Goal: Task Accomplishment & Management: Manage account settings

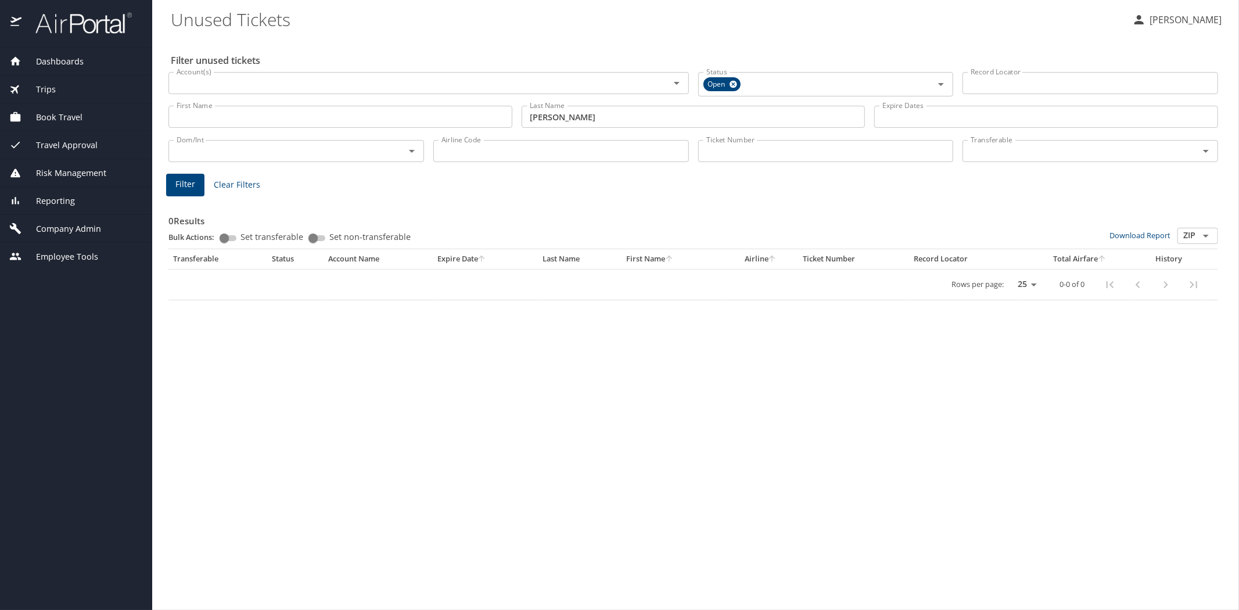
click at [76, 226] on span "Company Admin" at bounding box center [61, 228] width 80 height 13
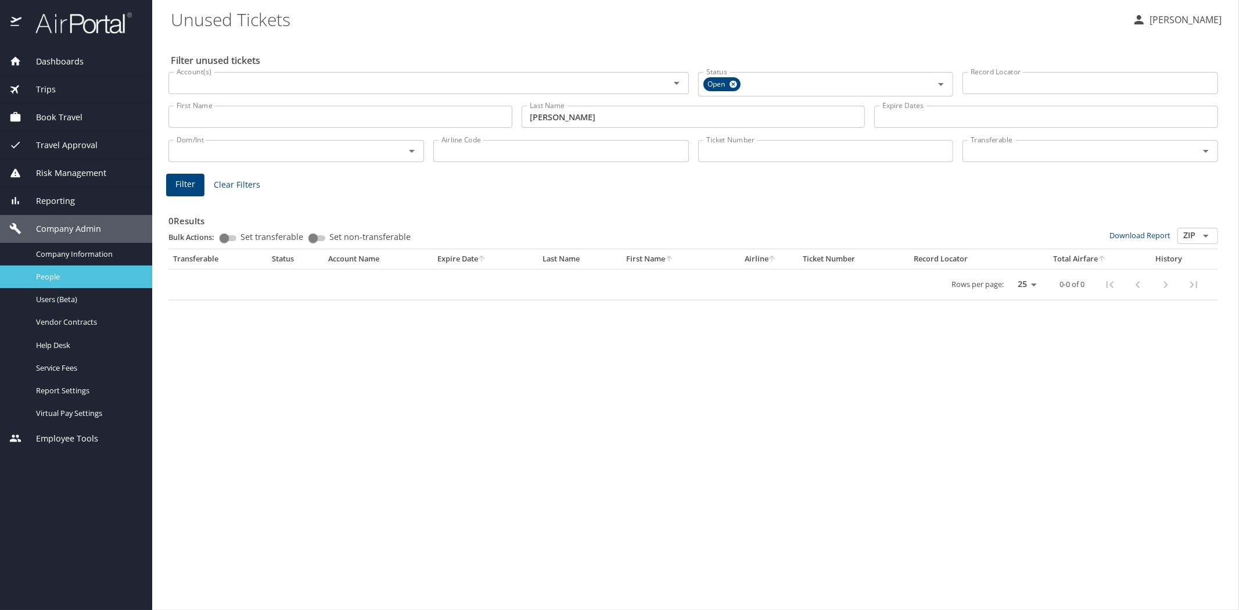
click at [63, 272] on span "People" at bounding box center [87, 276] width 102 height 11
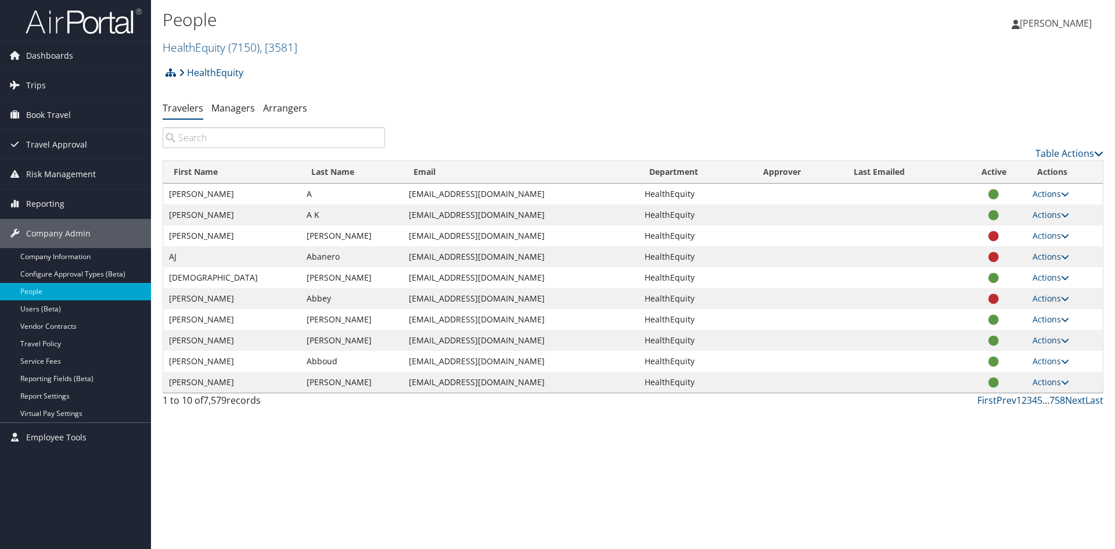
click at [184, 136] on input "search" at bounding box center [274, 137] width 222 height 21
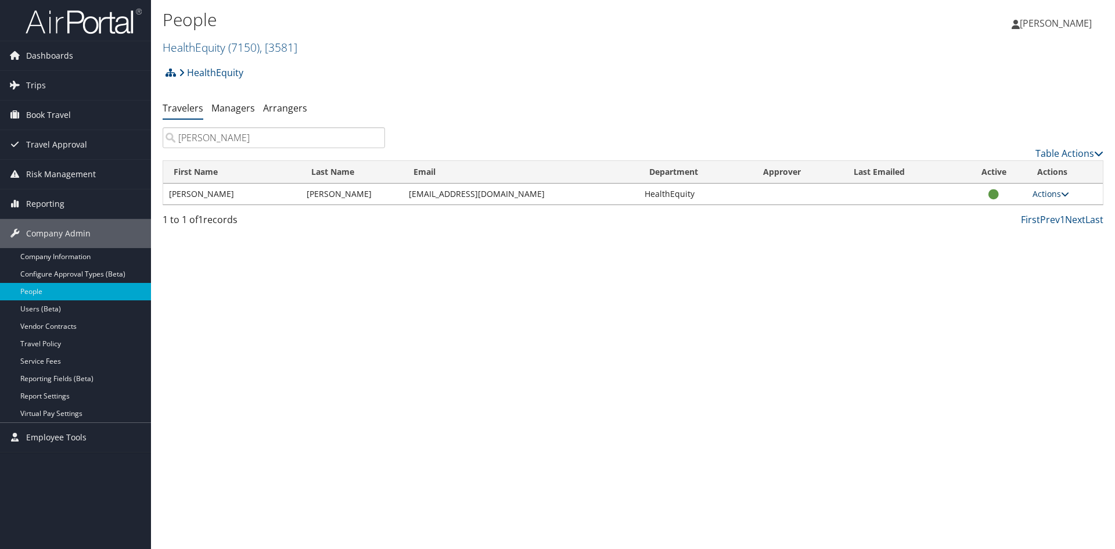
type input "greenberg"
click at [1051, 195] on link "Actions" at bounding box center [1050, 193] width 37 height 11
click at [1010, 229] on link "View Profile" at bounding box center [1013, 231] width 107 height 20
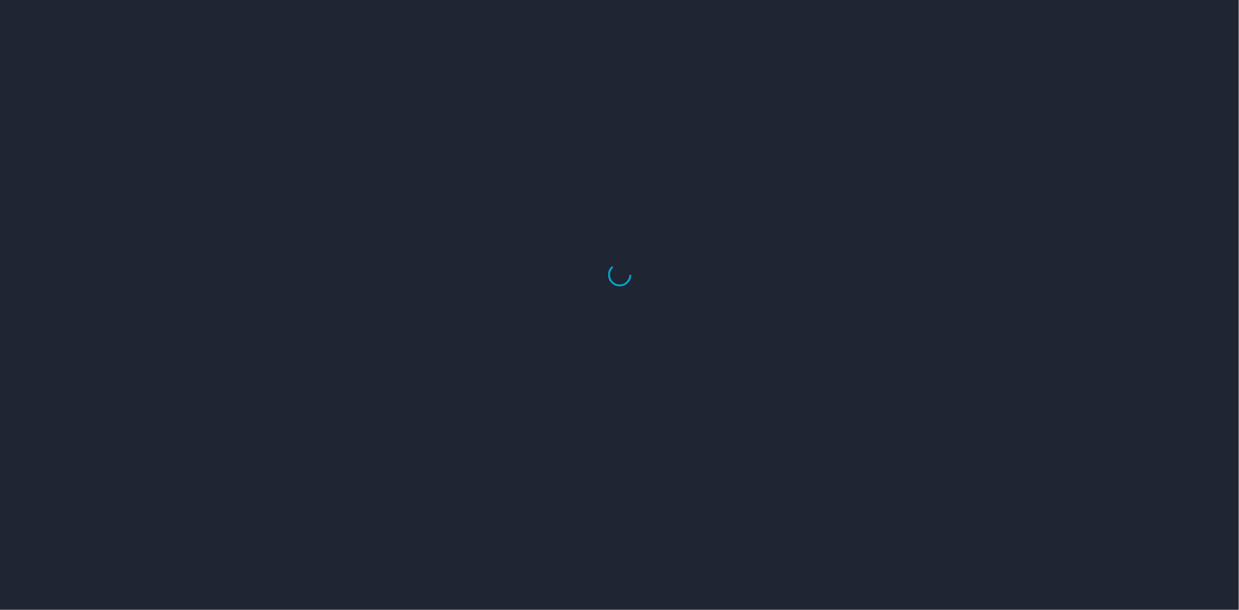
select select "US"
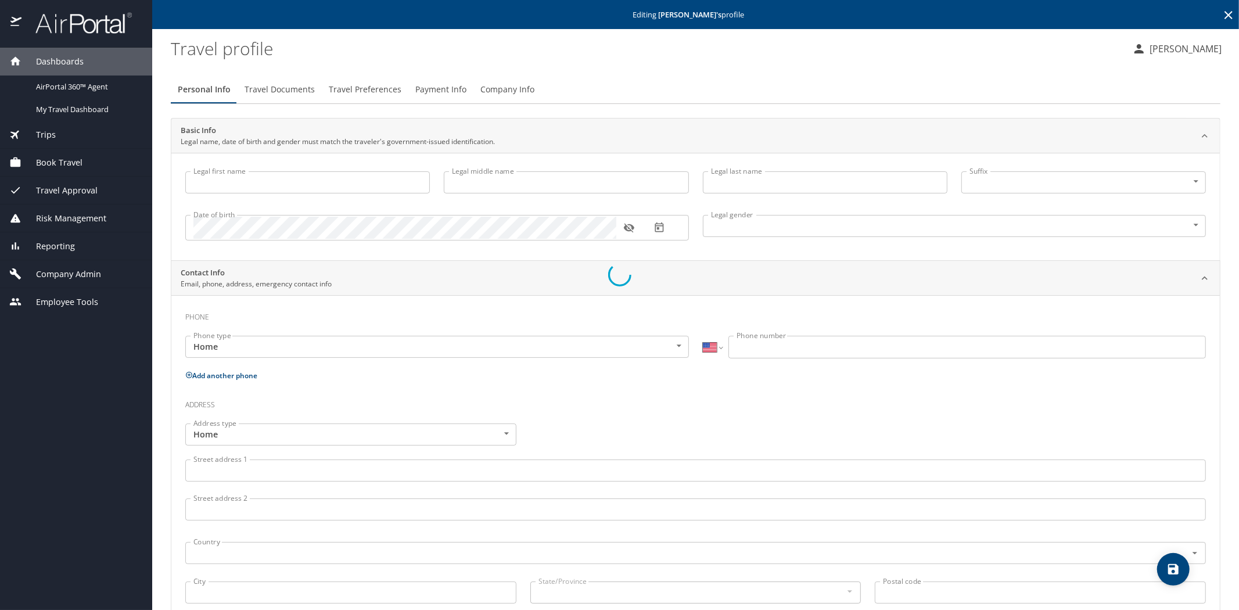
type input "[PERSON_NAME]"
type input "Greenberg"
type input "[DEMOGRAPHIC_DATA]"
select select "US"
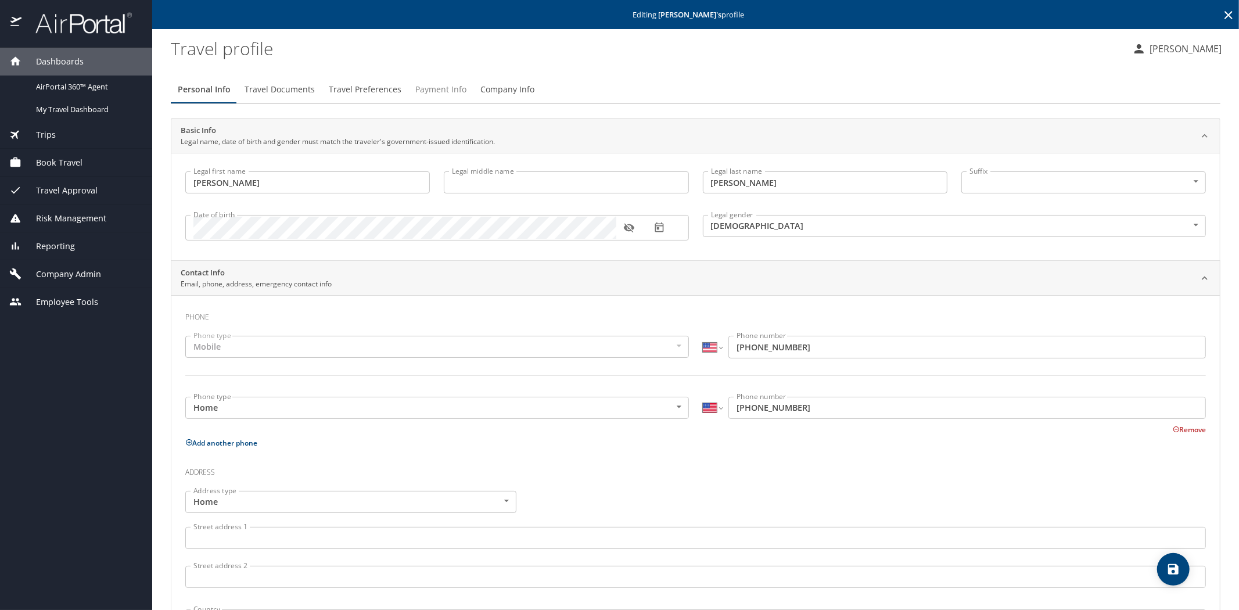
click at [438, 92] on span "Payment Info" at bounding box center [440, 89] width 51 height 15
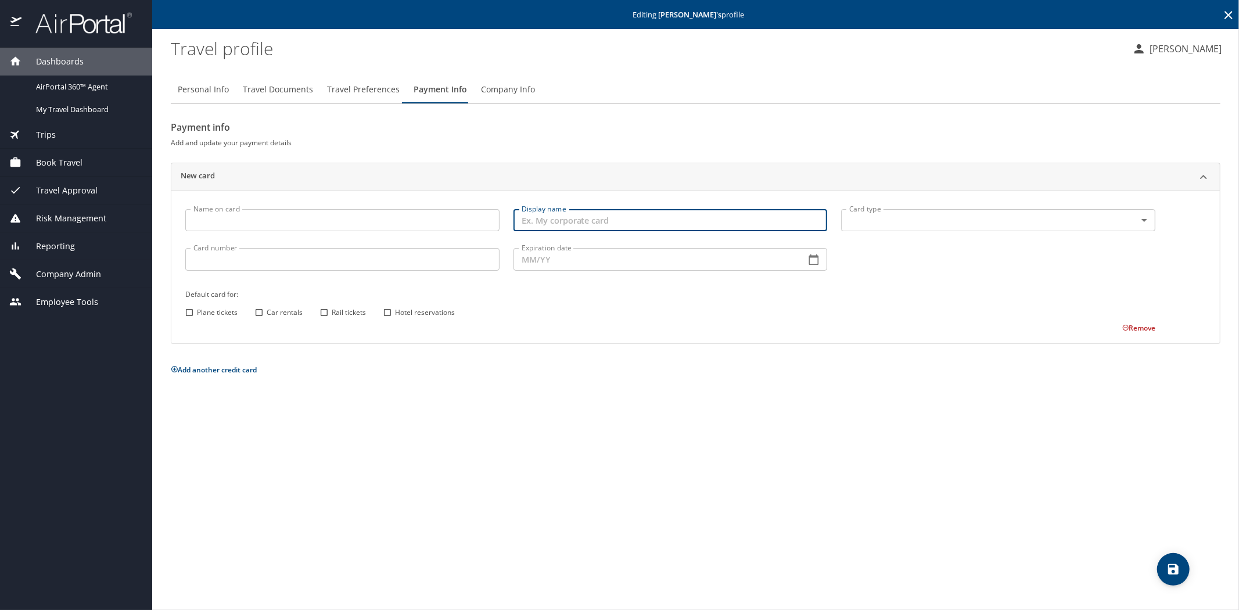
click at [535, 222] on input "Display name" at bounding box center [670, 220] width 314 height 22
type input "zionz"
click at [810, 213] on body "Dashboards AirPortal 360™ Agent My Travel Dashboard Trips Airtinerary® Lookup C…" at bounding box center [619, 305] width 1239 height 610
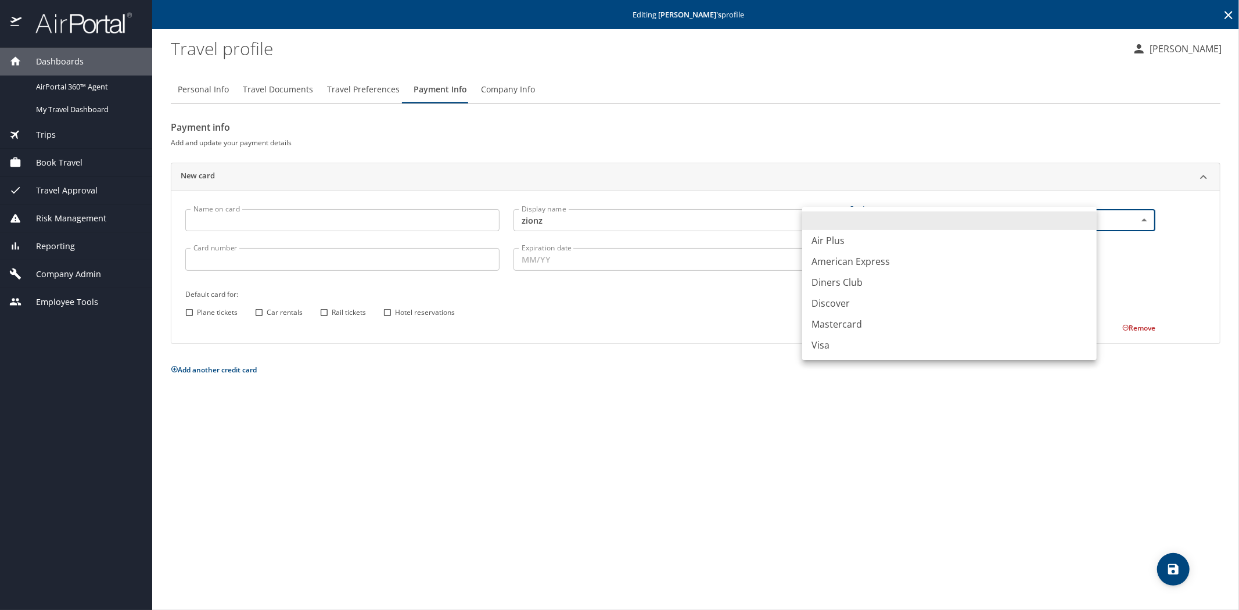
click at [828, 348] on li "Visa" at bounding box center [949, 344] width 294 height 21
type input "VI"
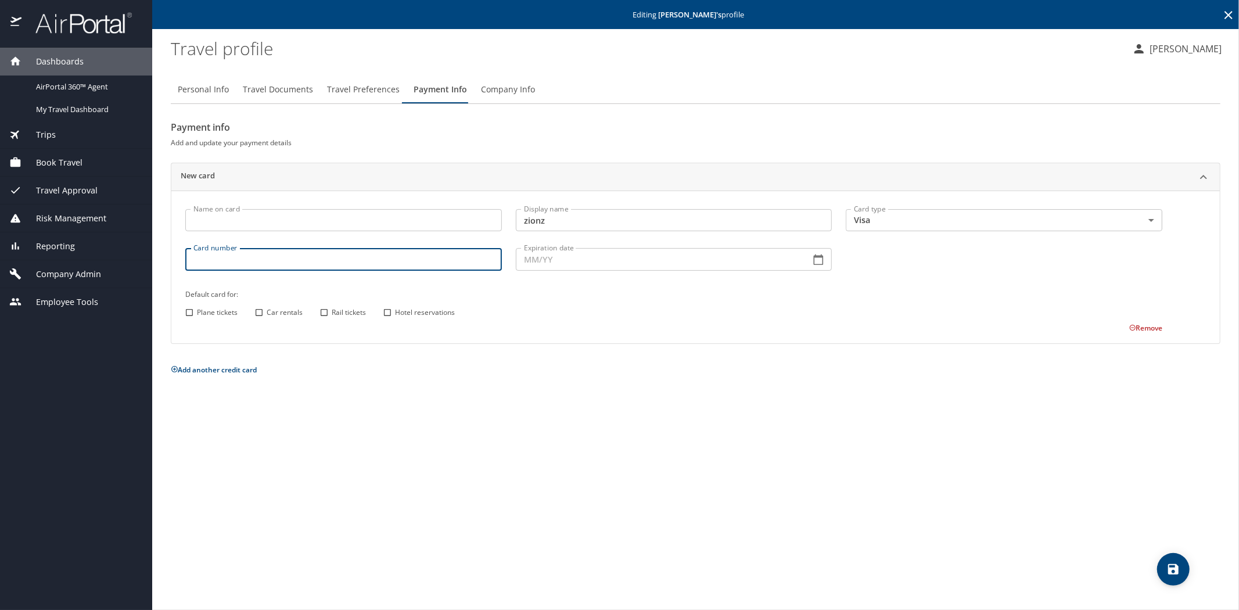
click at [308, 258] on input "Card number" at bounding box center [343, 259] width 316 height 22
type input "4807380657064716"
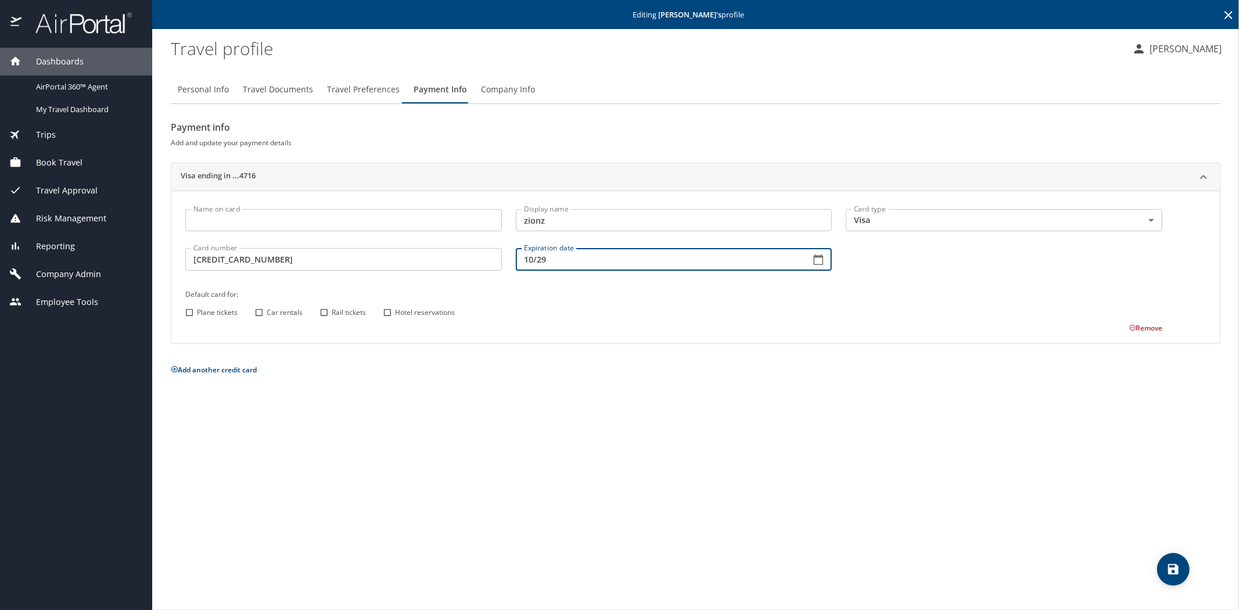
type input "10/29"
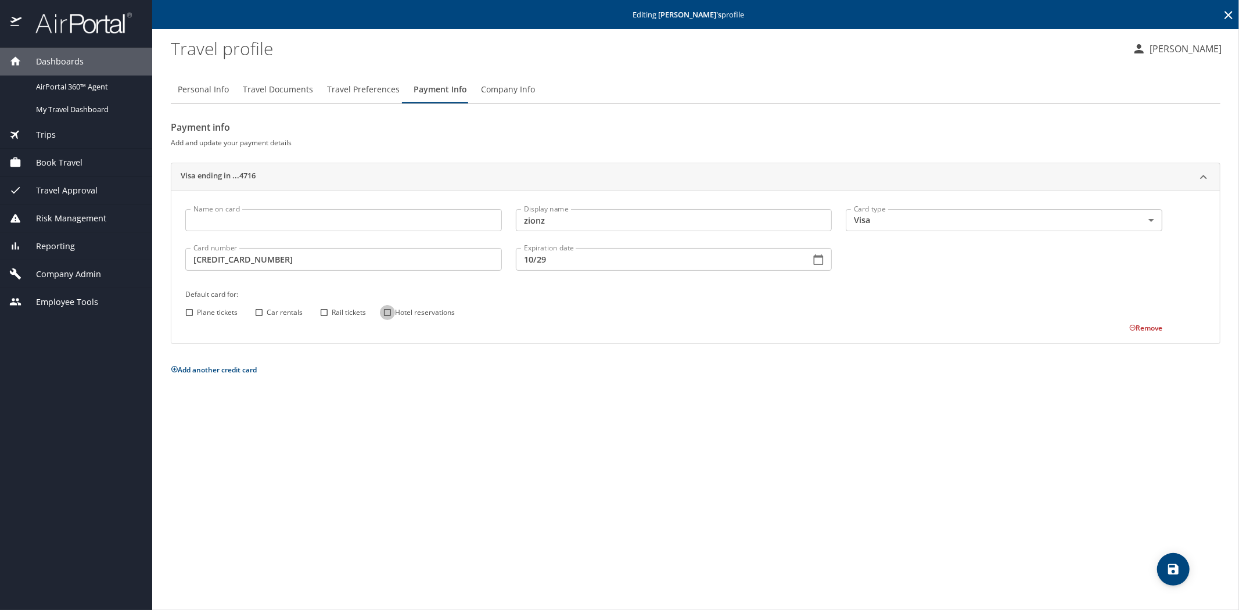
click at [389, 311] on input "Hotel reservations" at bounding box center [387, 312] width 15 height 15
checkbox input "true"
click at [1177, 571] on icon "save" at bounding box center [1173, 569] width 10 height 10
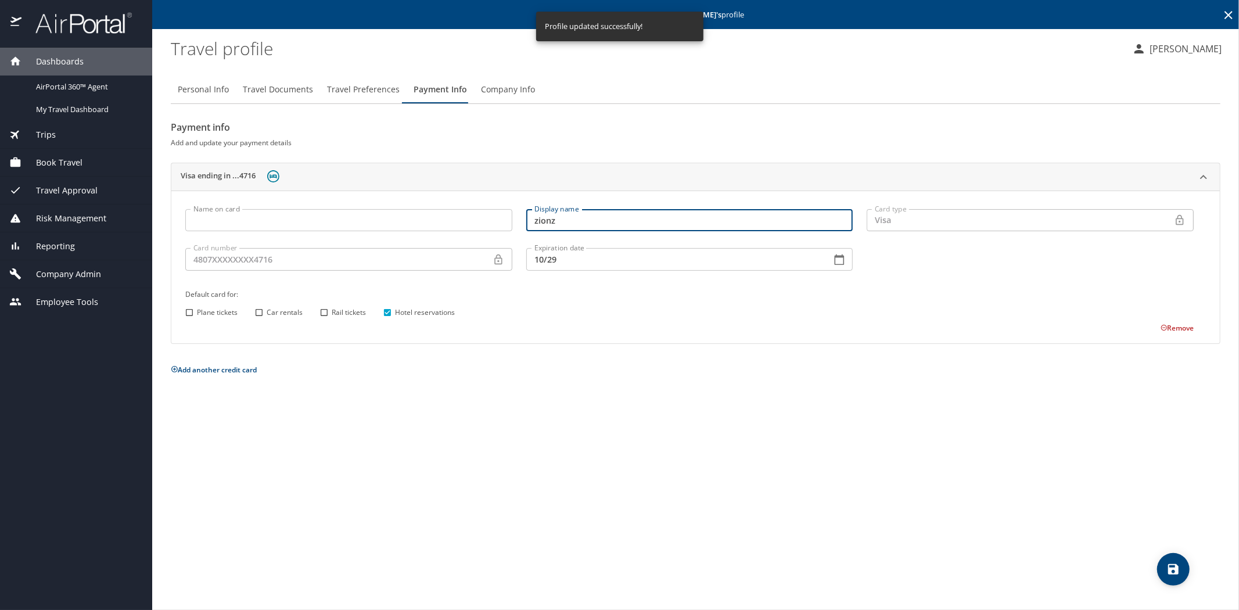
click at [550, 215] on input "zionz" at bounding box center [689, 220] width 327 height 22
type input "zions"
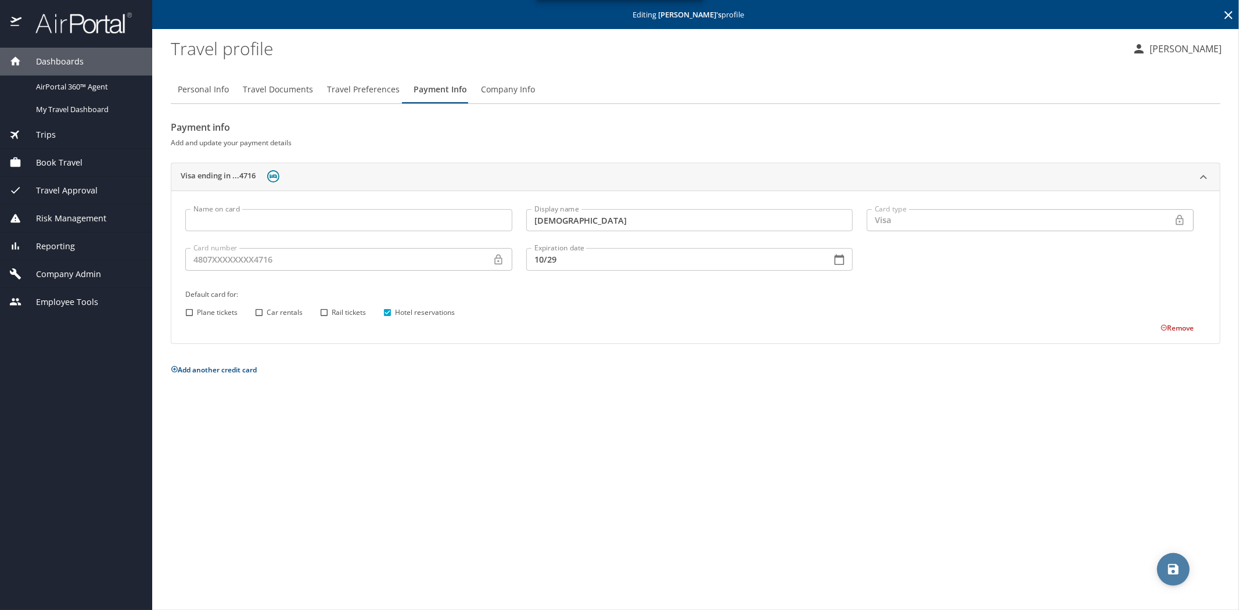
click at [1174, 568] on icon "save" at bounding box center [1173, 569] width 10 height 10
click at [351, 92] on span "Travel Preferences" at bounding box center [363, 89] width 73 height 15
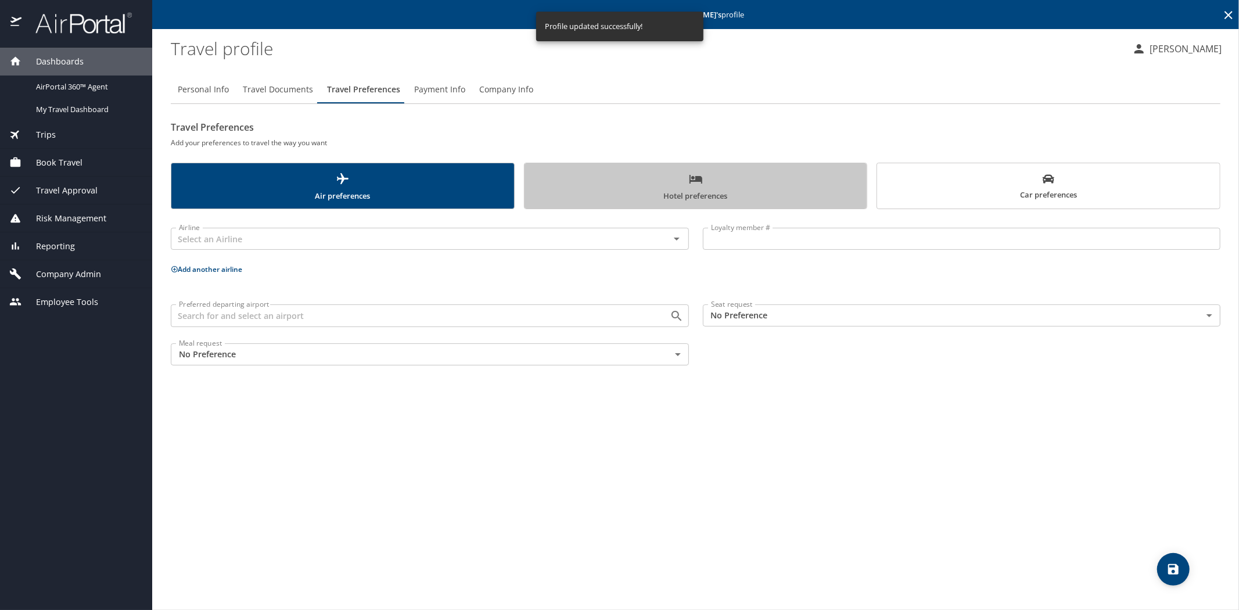
click at [695, 177] on icon "scrollable force tabs example" at bounding box center [695, 179] width 13 height 9
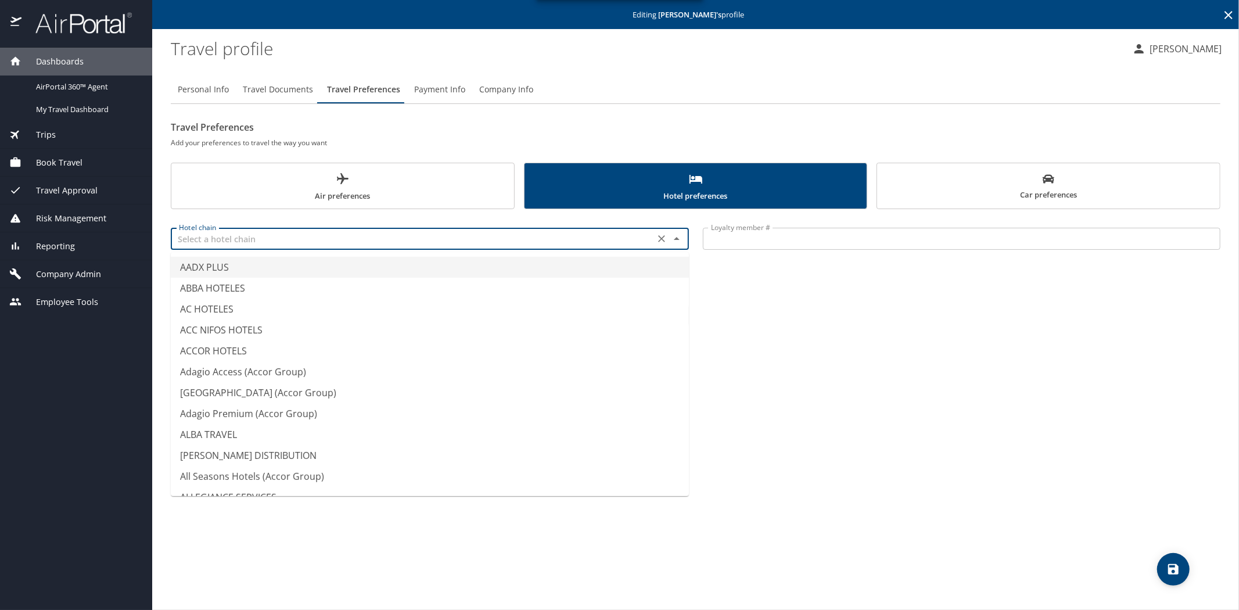
click at [201, 240] on input "text" at bounding box center [412, 238] width 477 height 15
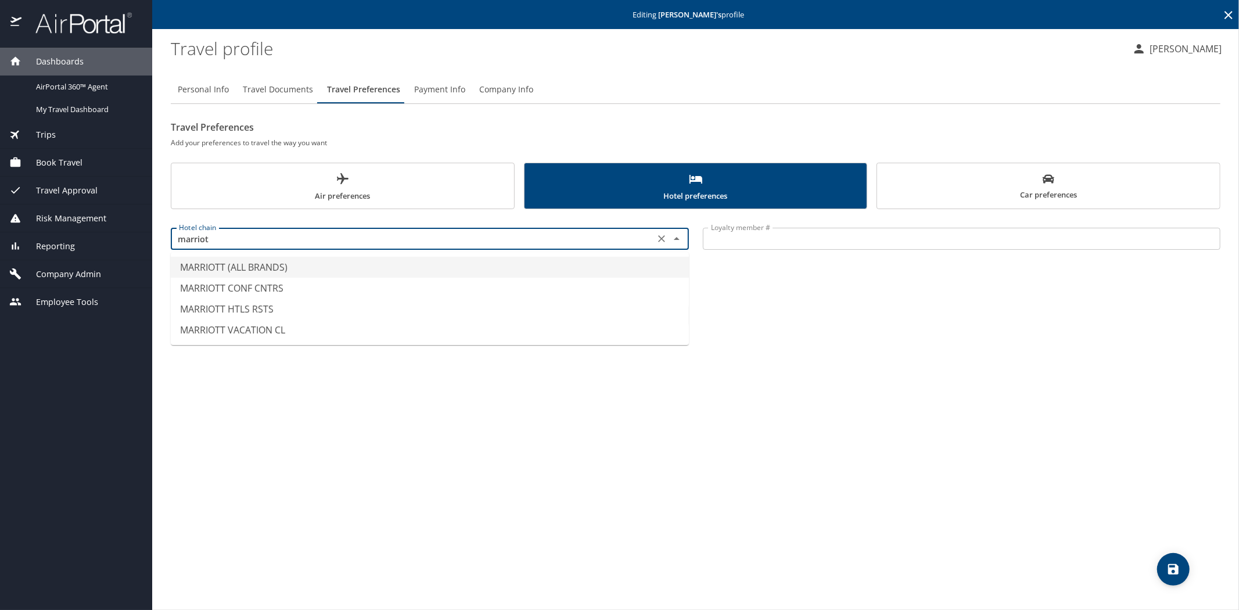
click at [215, 266] on li "MARRIOTT (ALL BRANDS)" at bounding box center [430, 267] width 518 height 21
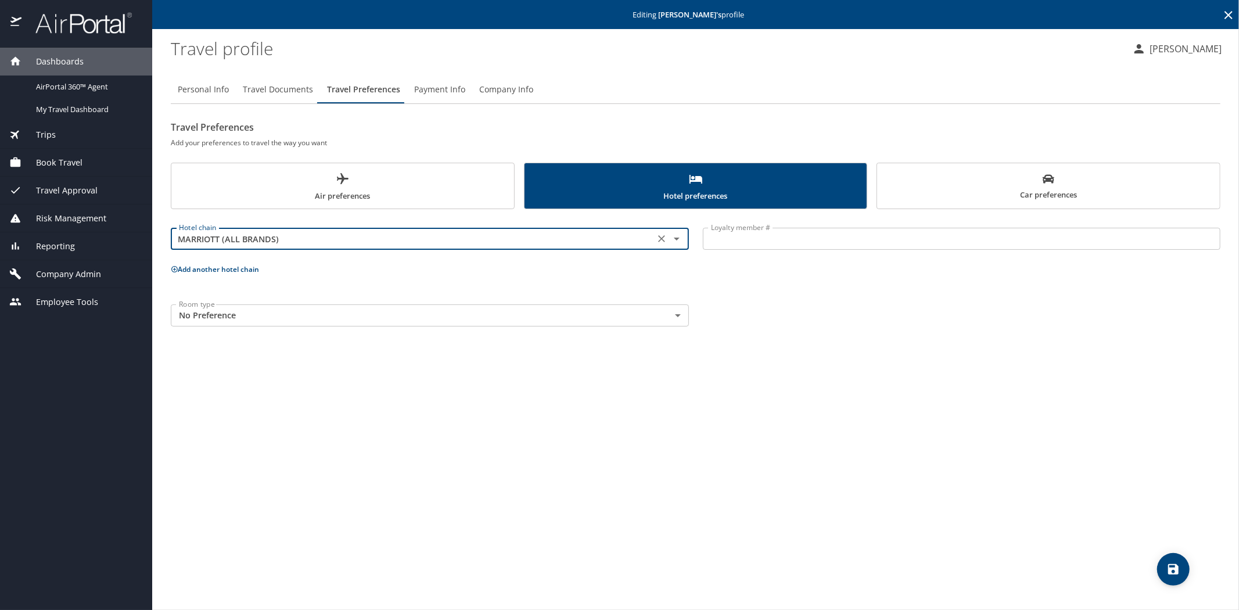
type input "MARRIOTT (ALL BRANDS)"
click at [729, 237] on input "Loyalty member #" at bounding box center [962, 239] width 518 height 22
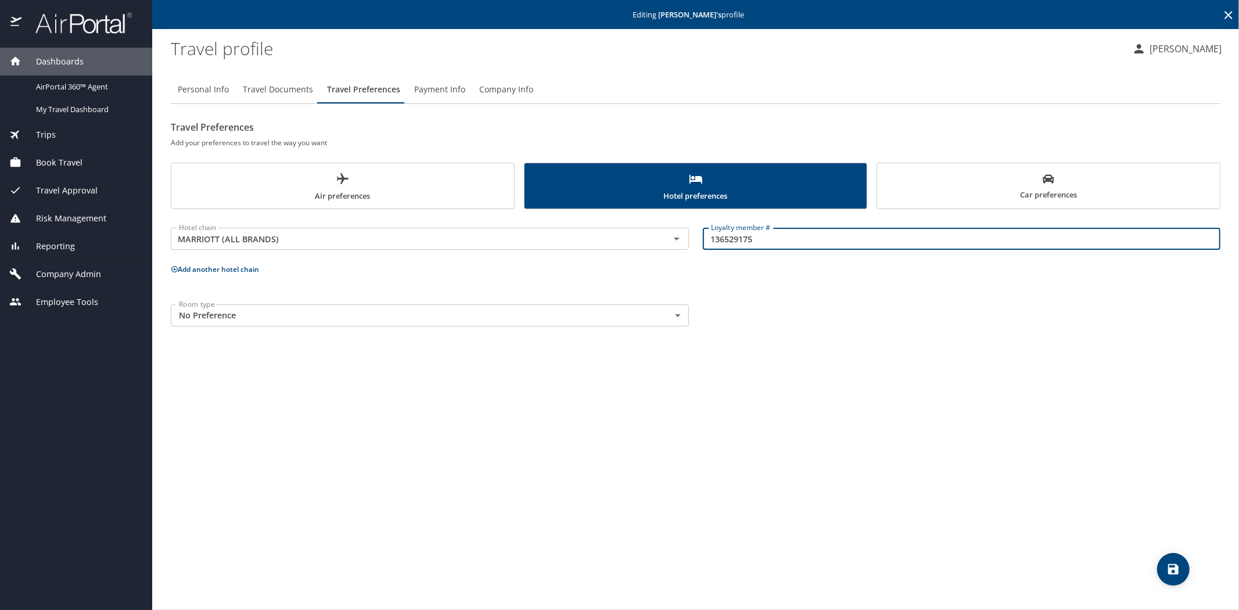
type input "136529175"
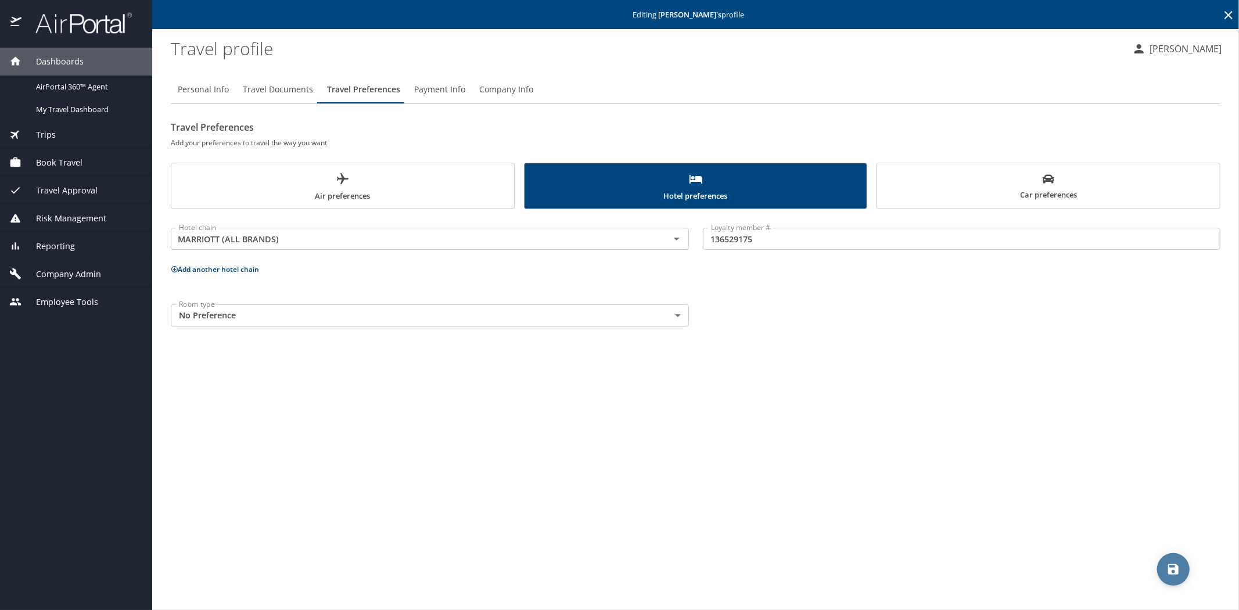
click at [1174, 571] on icon "save" at bounding box center [1173, 569] width 14 height 14
click at [1226, 13] on icon at bounding box center [1228, 15] width 8 height 8
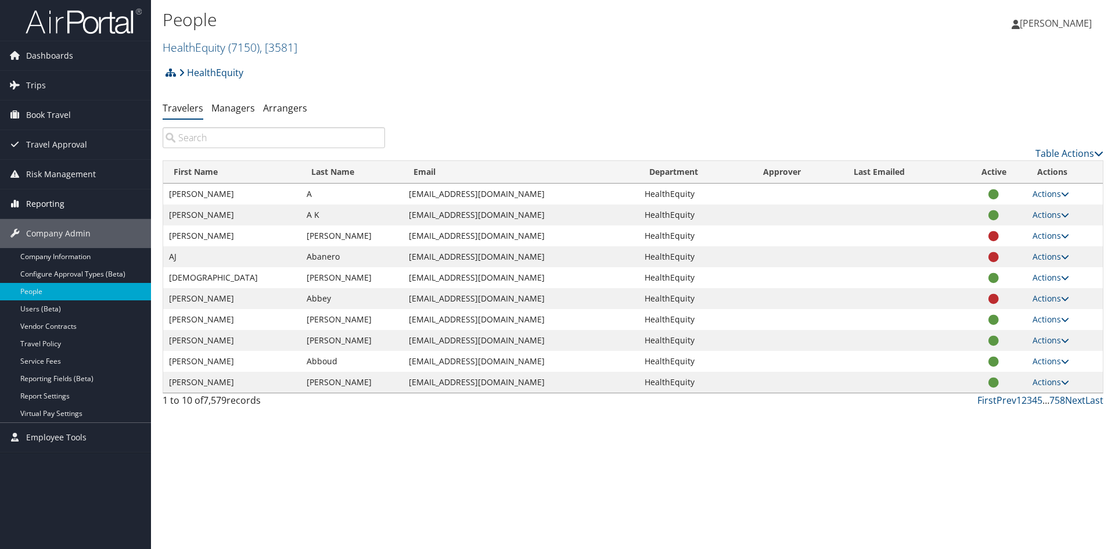
click at [58, 204] on span "Reporting" at bounding box center [45, 203] width 38 height 29
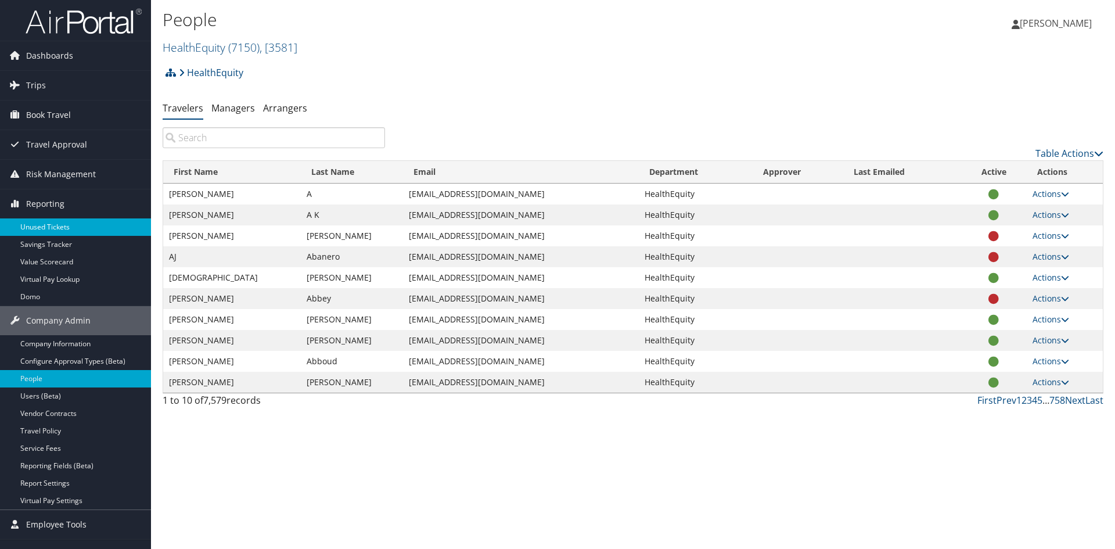
click at [62, 226] on link "Unused Tickets" at bounding box center [75, 226] width 151 height 17
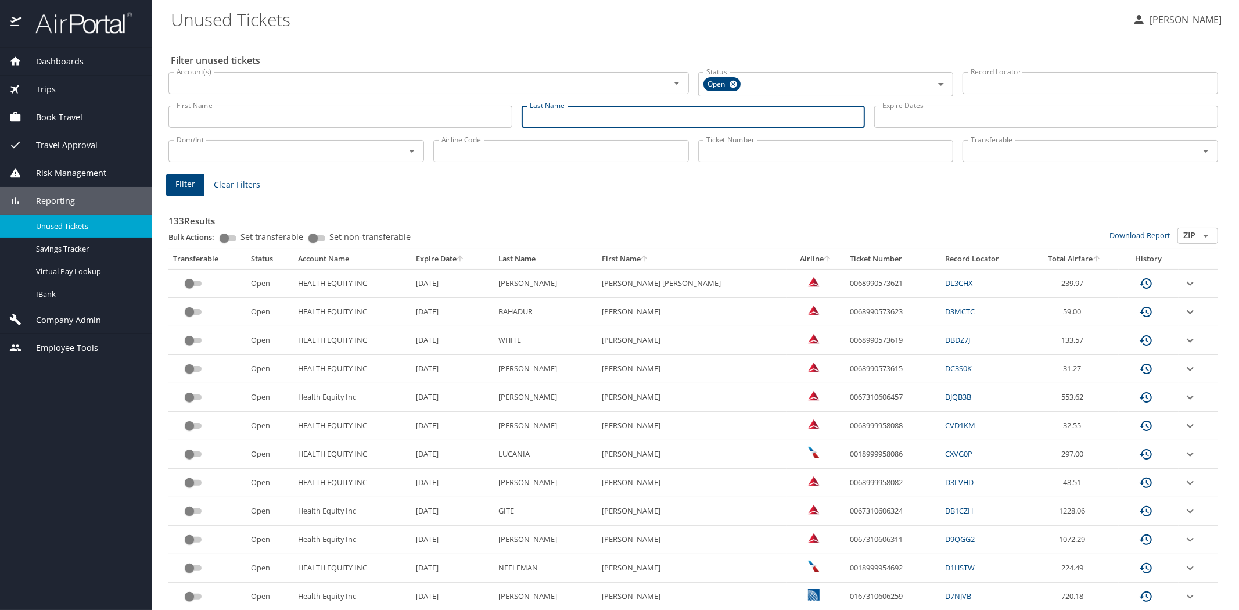
click at [537, 120] on input "Last Name" at bounding box center [693, 117] width 344 height 22
click at [187, 184] on span "Filter" at bounding box center [185, 184] width 20 height 15
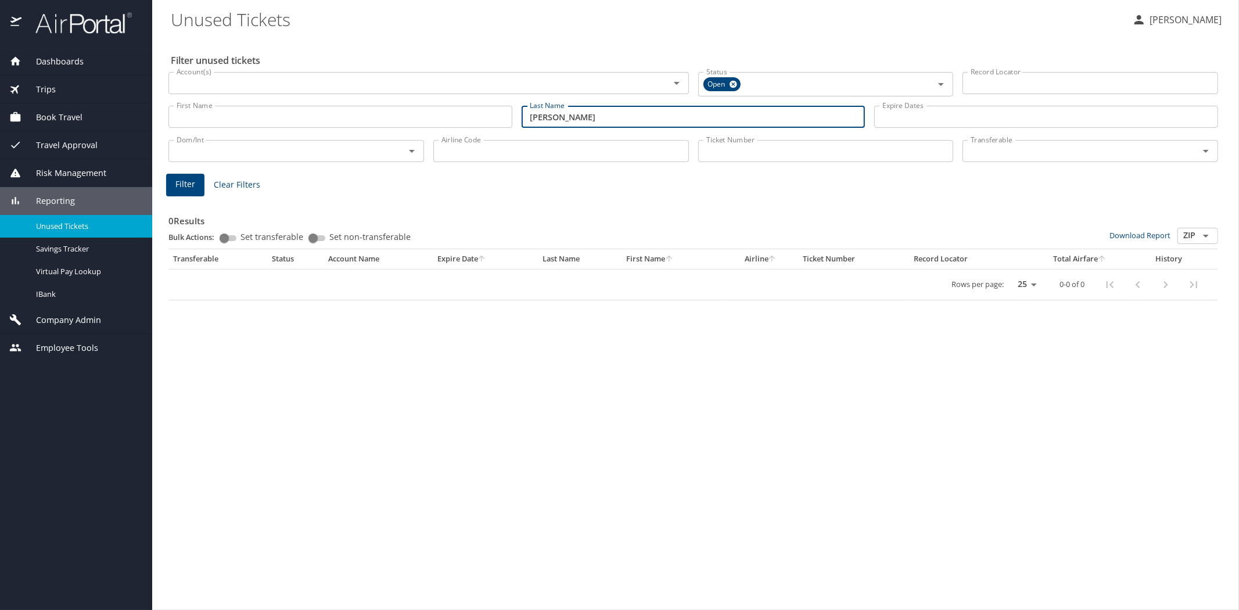
drag, startPoint x: 575, startPoint y: 119, endPoint x: 516, endPoint y: 128, distance: 59.9
click at [517, 128] on div "Last Name coleman Last Name" at bounding box center [693, 116] width 353 height 41
type input "fleming"
click at [184, 186] on span "Filter" at bounding box center [185, 184] width 20 height 15
click at [64, 199] on span "Reporting" at bounding box center [47, 201] width 53 height 13
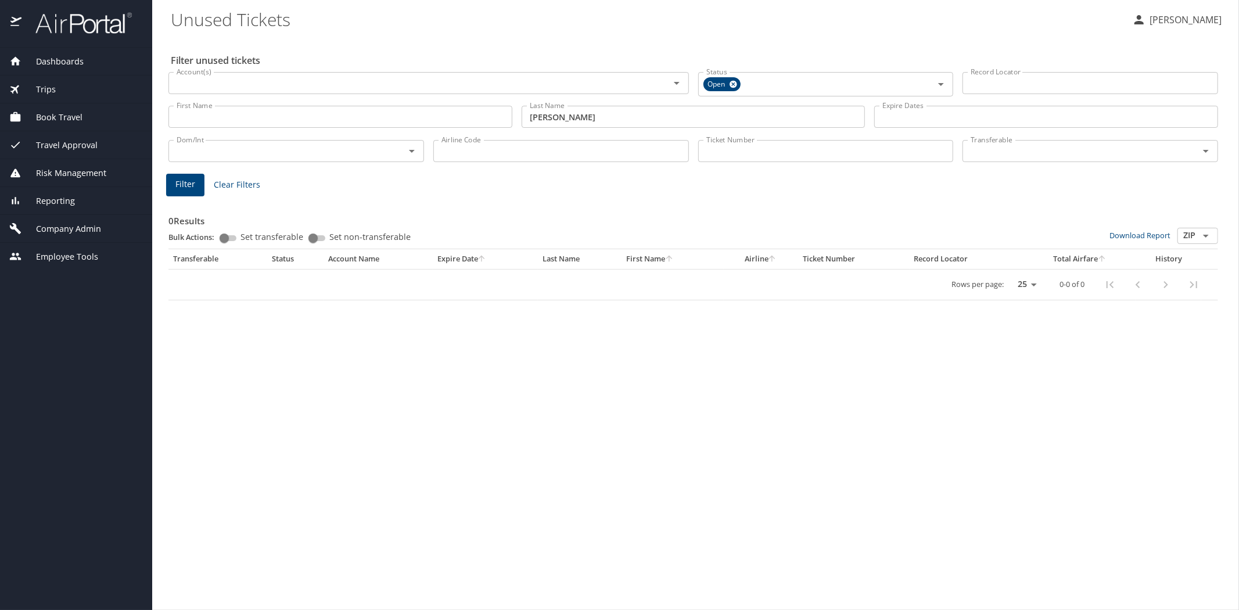
click at [68, 227] on span "Company Admin" at bounding box center [61, 228] width 80 height 13
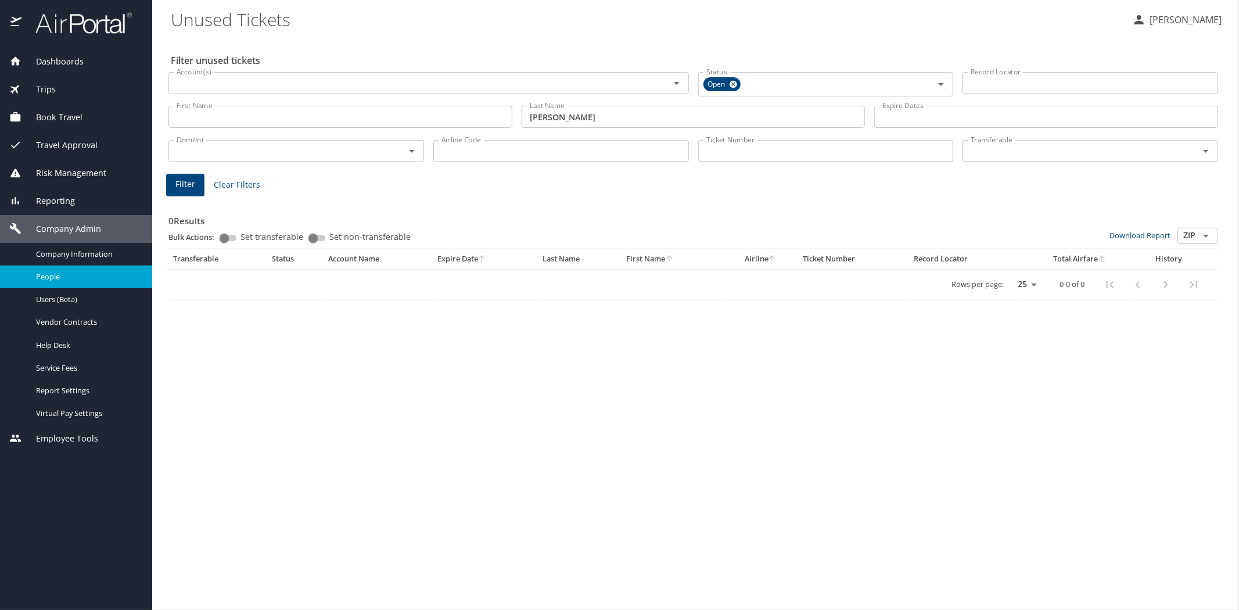
click at [52, 280] on span "People" at bounding box center [87, 276] width 102 height 11
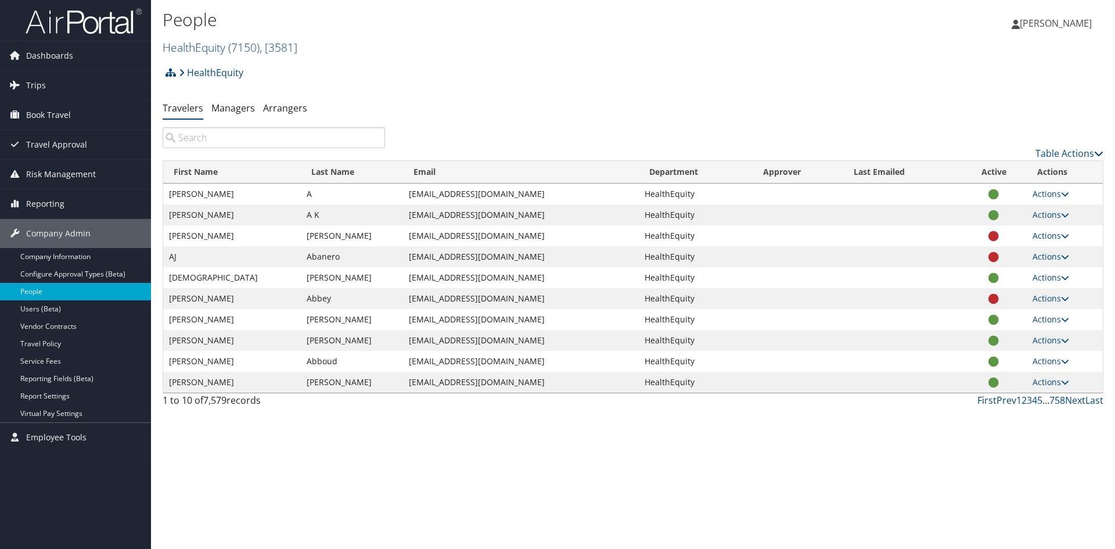
click at [186, 137] on input "search" at bounding box center [274, 137] width 222 height 21
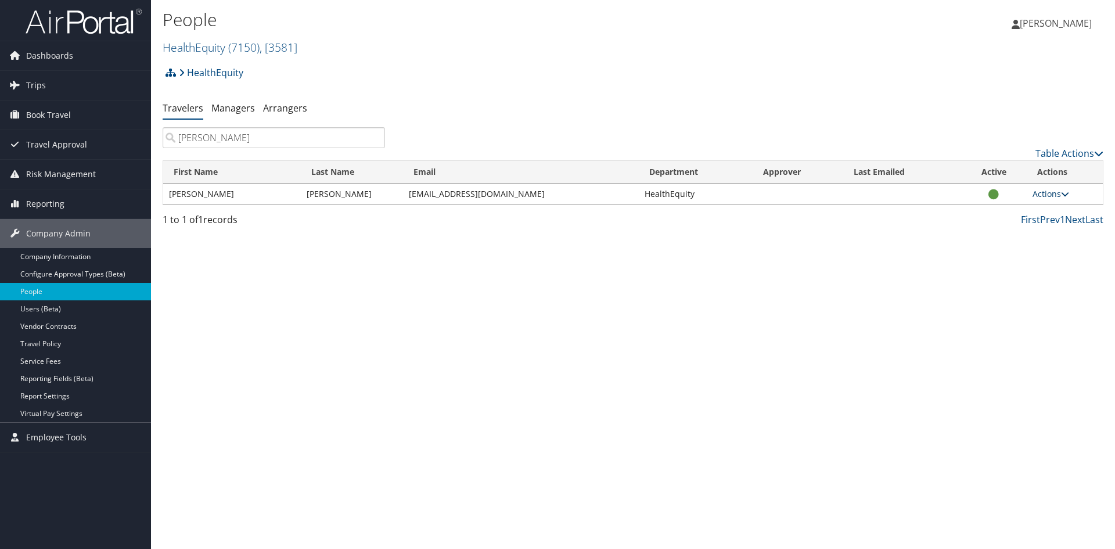
type input "[PERSON_NAME]"
click at [1058, 195] on link "Actions" at bounding box center [1050, 193] width 37 height 11
click at [1004, 229] on link "View Profile" at bounding box center [1013, 231] width 107 height 20
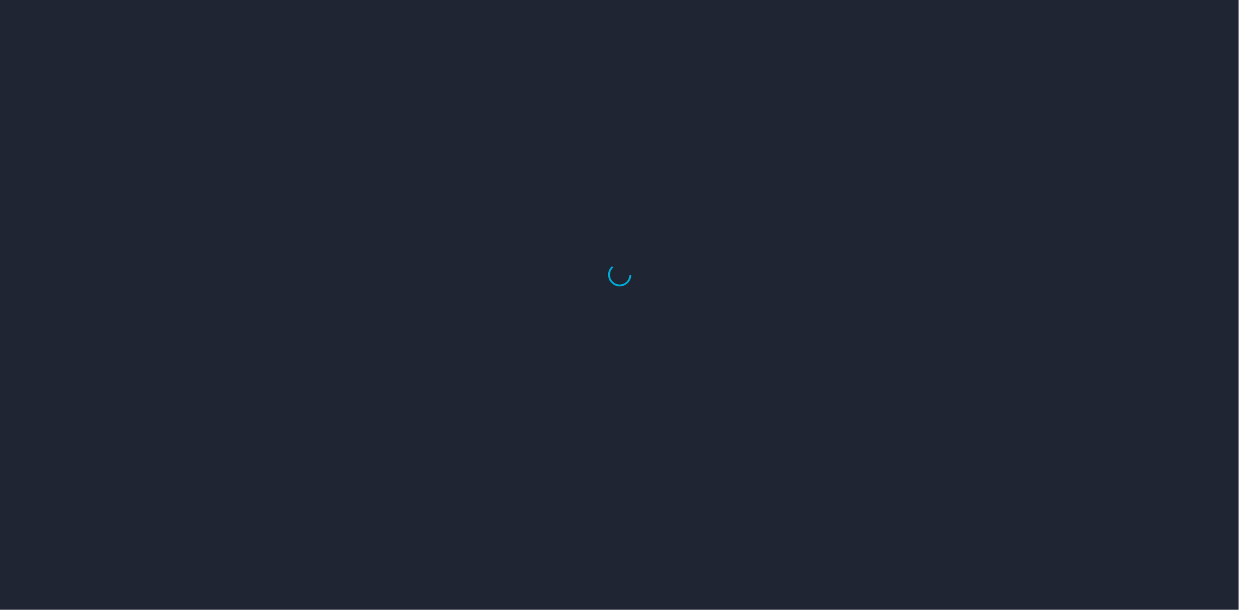
select select "US"
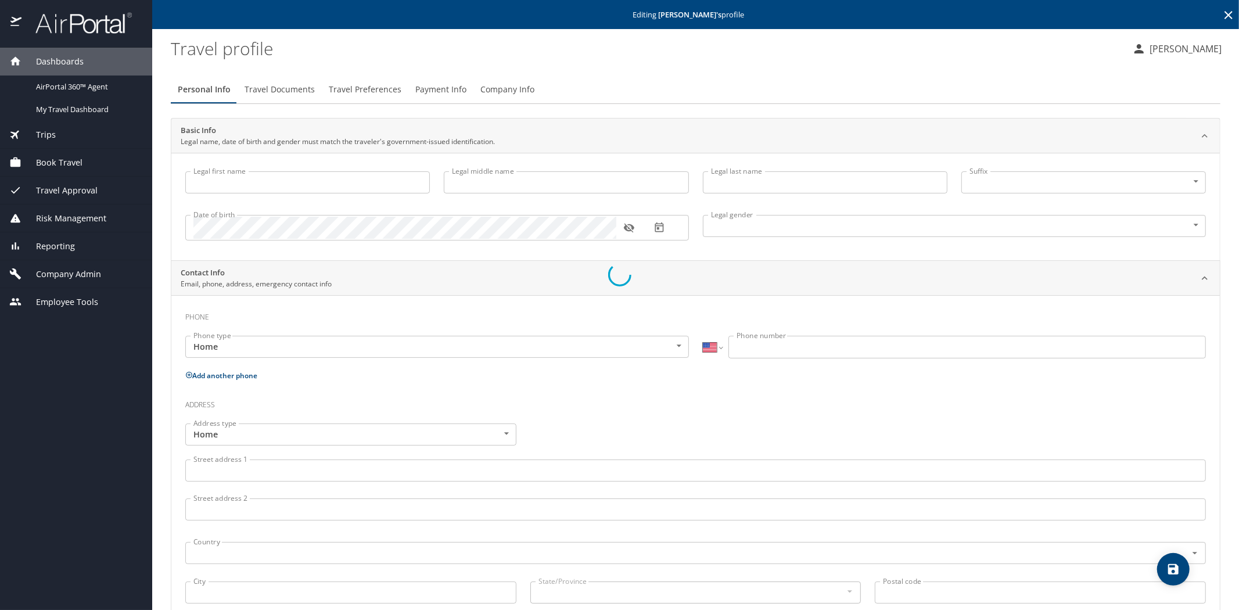
type input "[PERSON_NAME]"
type input "[DEMOGRAPHIC_DATA]"
type input "[PERSON_NAME]"
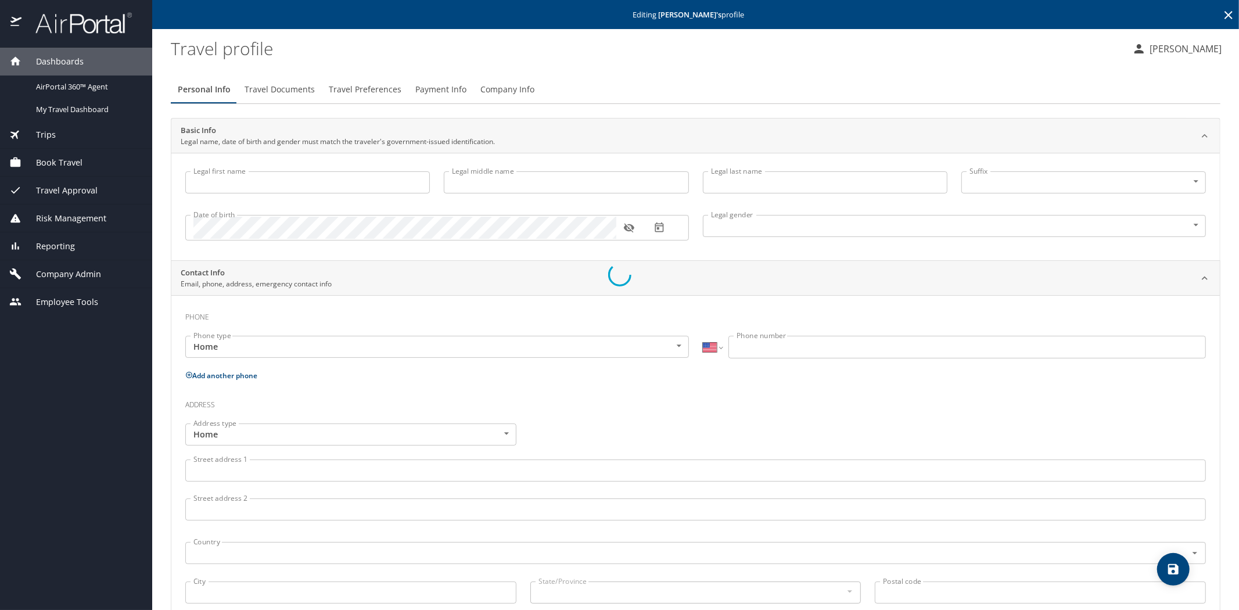
type input "[PHONE_NUMBER]"
select select "US"
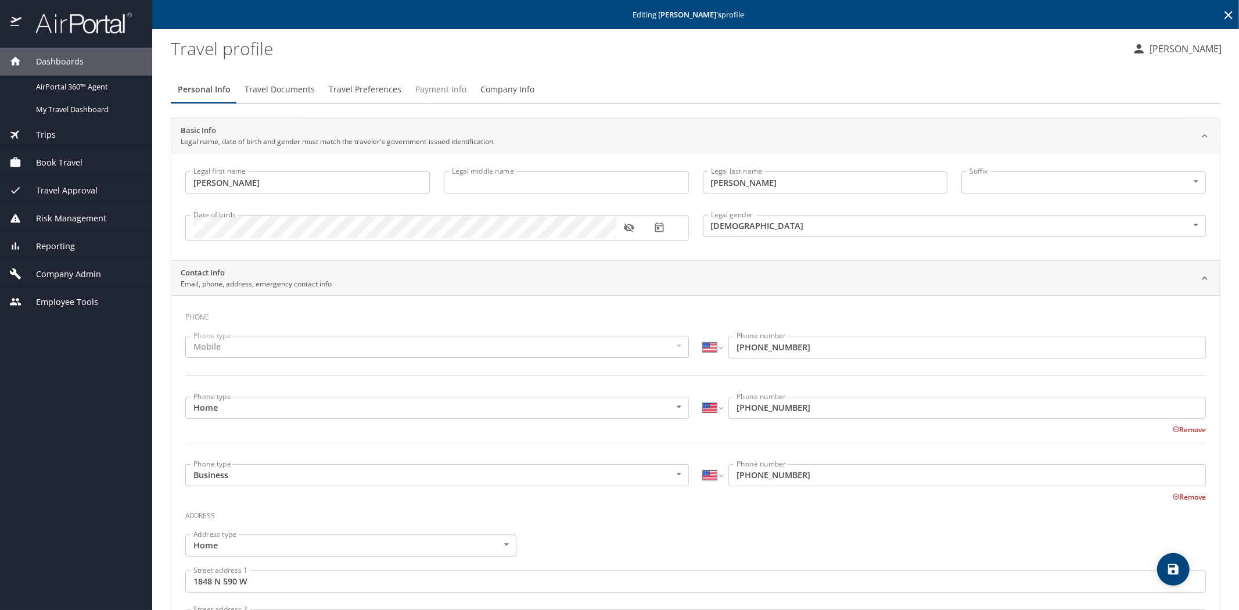
click at [422, 93] on span "Payment Info" at bounding box center [440, 89] width 51 height 15
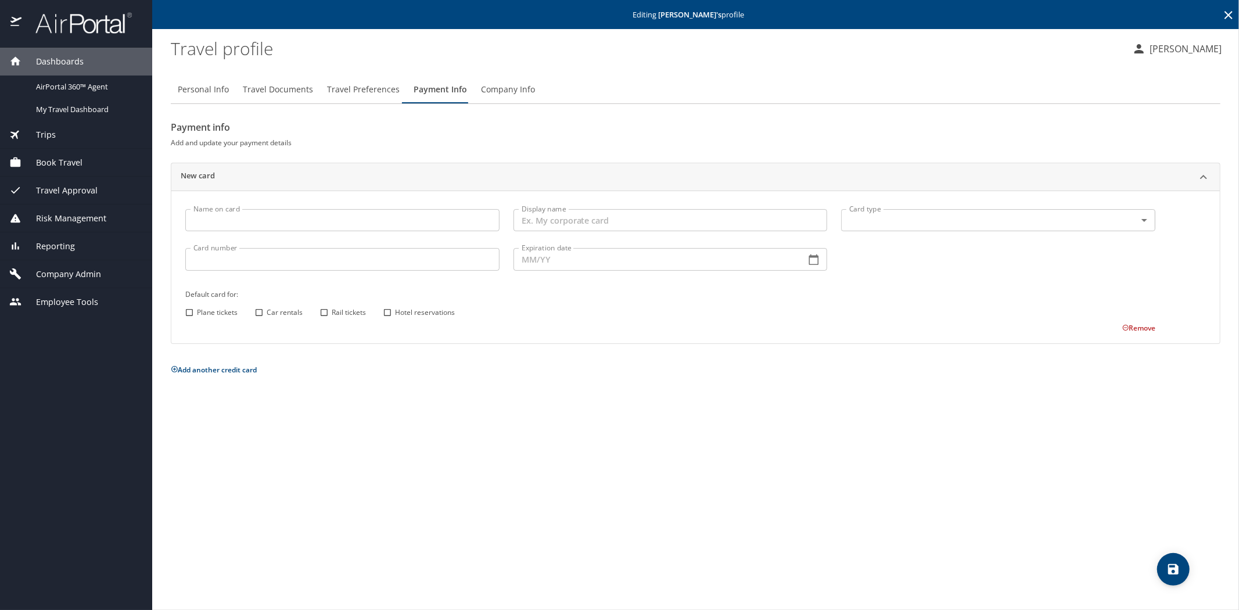
click at [537, 219] on input "Display name" at bounding box center [670, 220] width 314 height 22
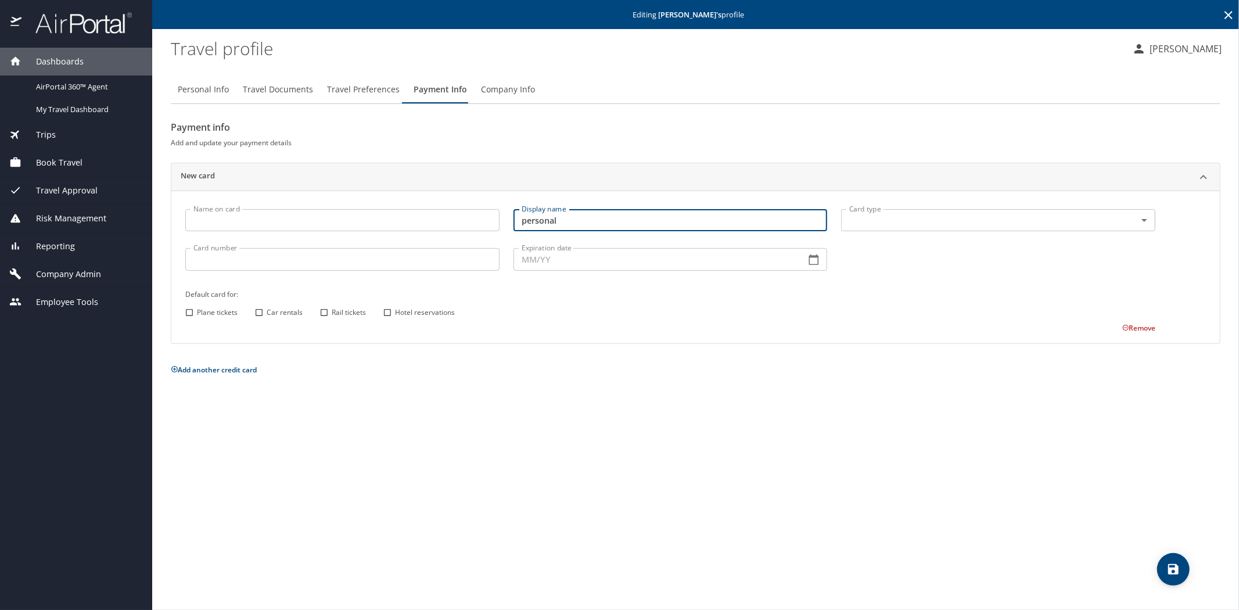
type input "personal"
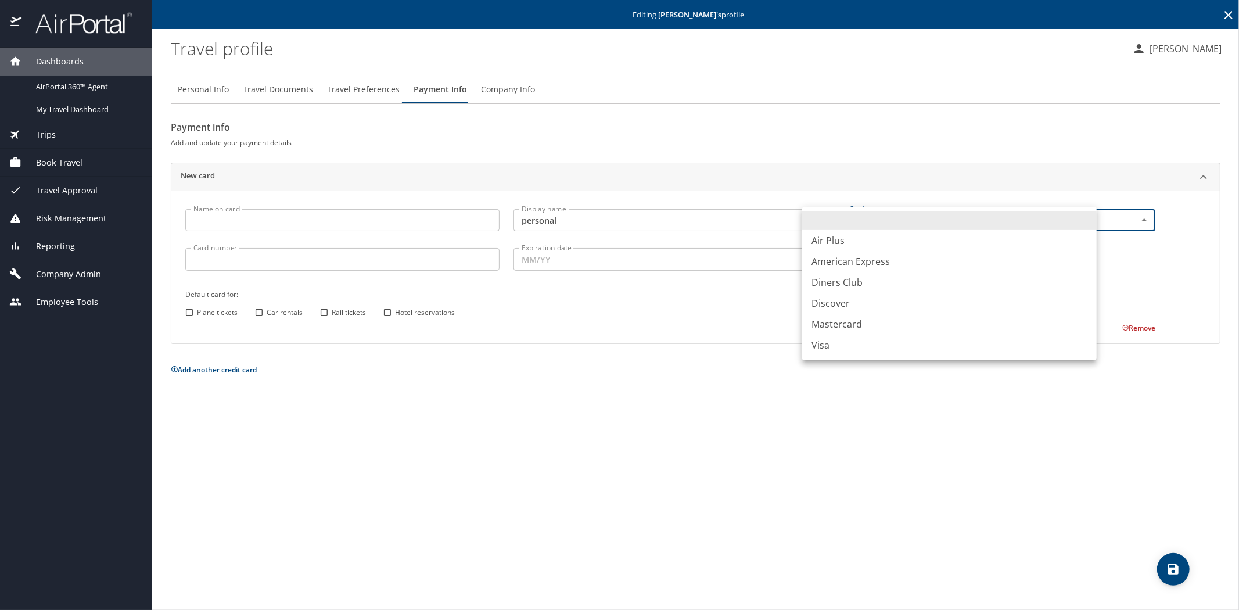
click at [1083, 217] on body "Dashboards AirPortal 360™ Agent My Travel Dashboard Trips Airtinerary® Lookup C…" at bounding box center [619, 305] width 1239 height 610
drag, startPoint x: 835, startPoint y: 345, endPoint x: 813, endPoint y: 337, distance: 23.5
click at [834, 345] on li "Visa" at bounding box center [949, 344] width 294 height 21
type input "VI"
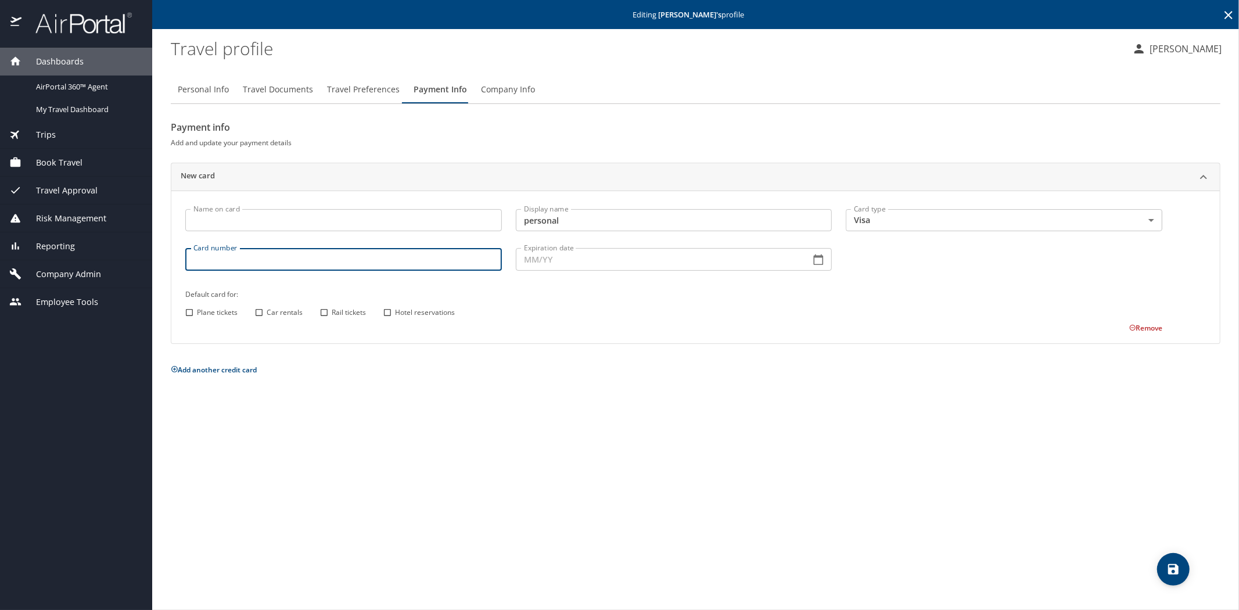
click at [329, 262] on input "Card number" at bounding box center [343, 259] width 316 height 22
type input "[CREDIT_CARD_NUMBER]"
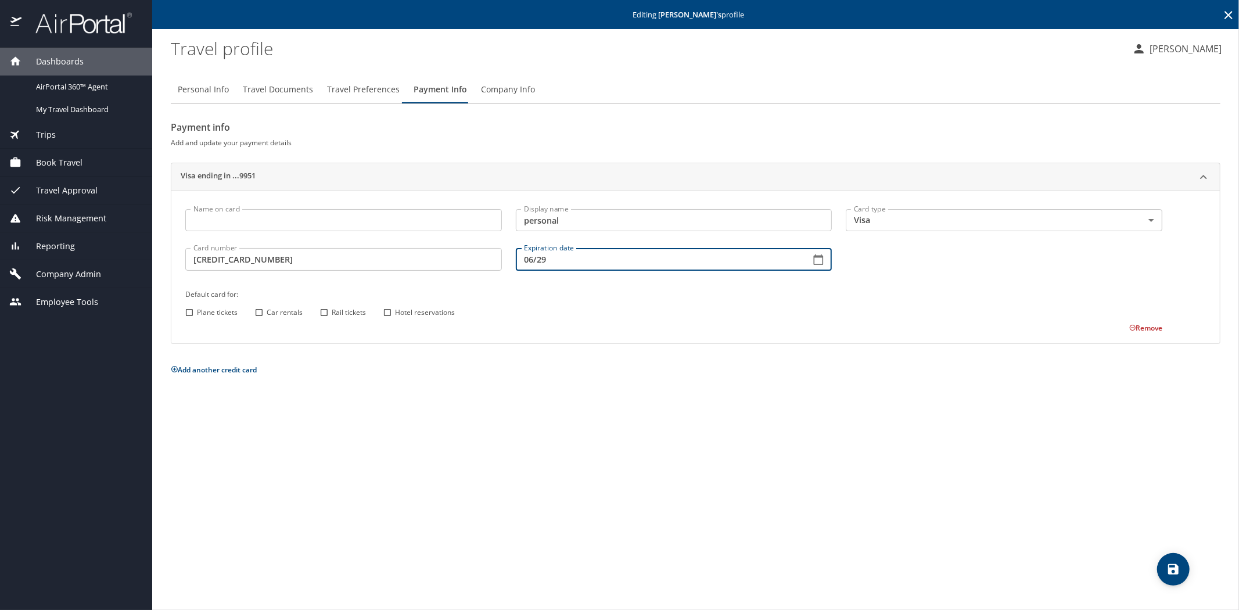
type input "06/29"
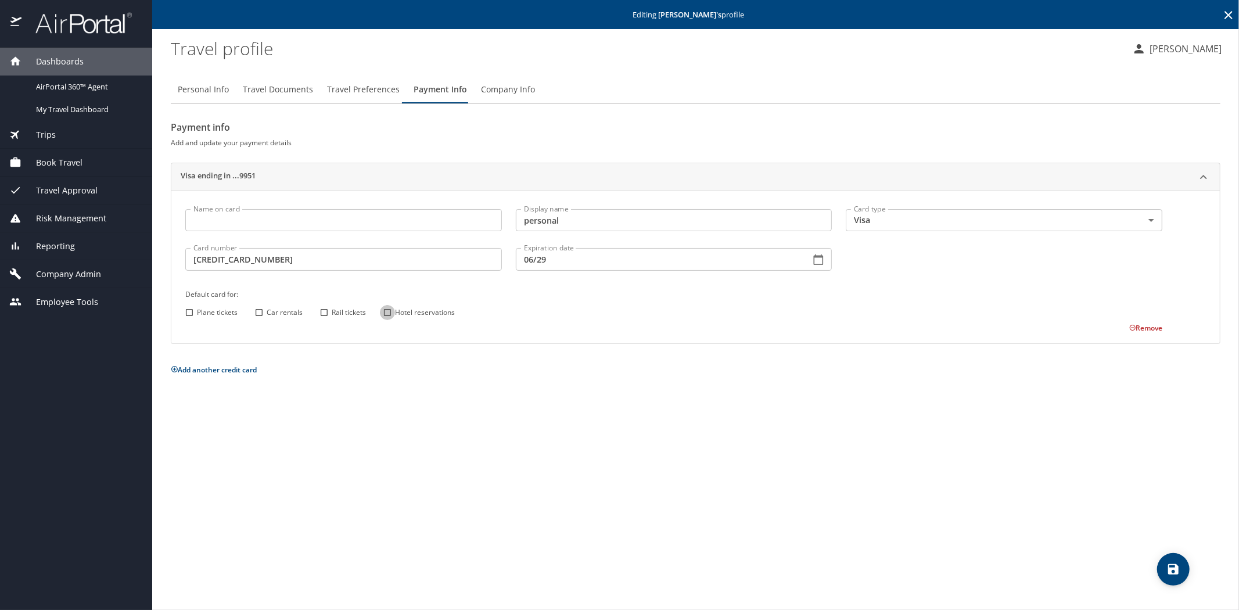
click at [389, 310] on input "Hotel reservations" at bounding box center [387, 312] width 15 height 15
checkbox input "true"
click at [1179, 569] on icon "save" at bounding box center [1173, 569] width 14 height 14
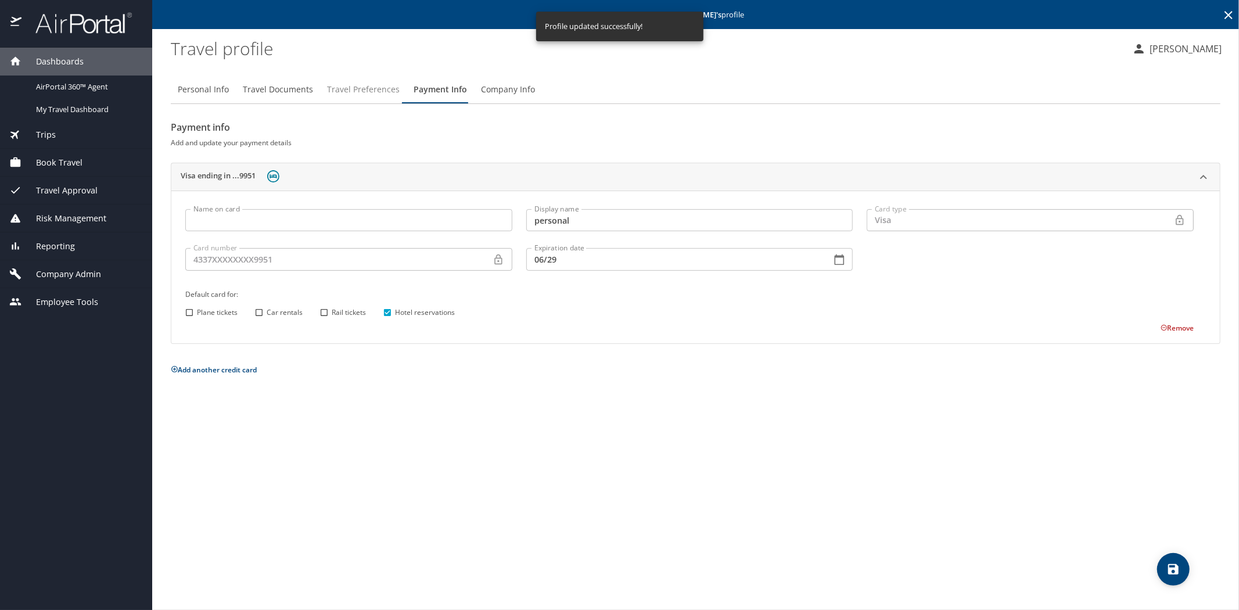
click at [348, 88] on span "Travel Preferences" at bounding box center [363, 89] width 73 height 15
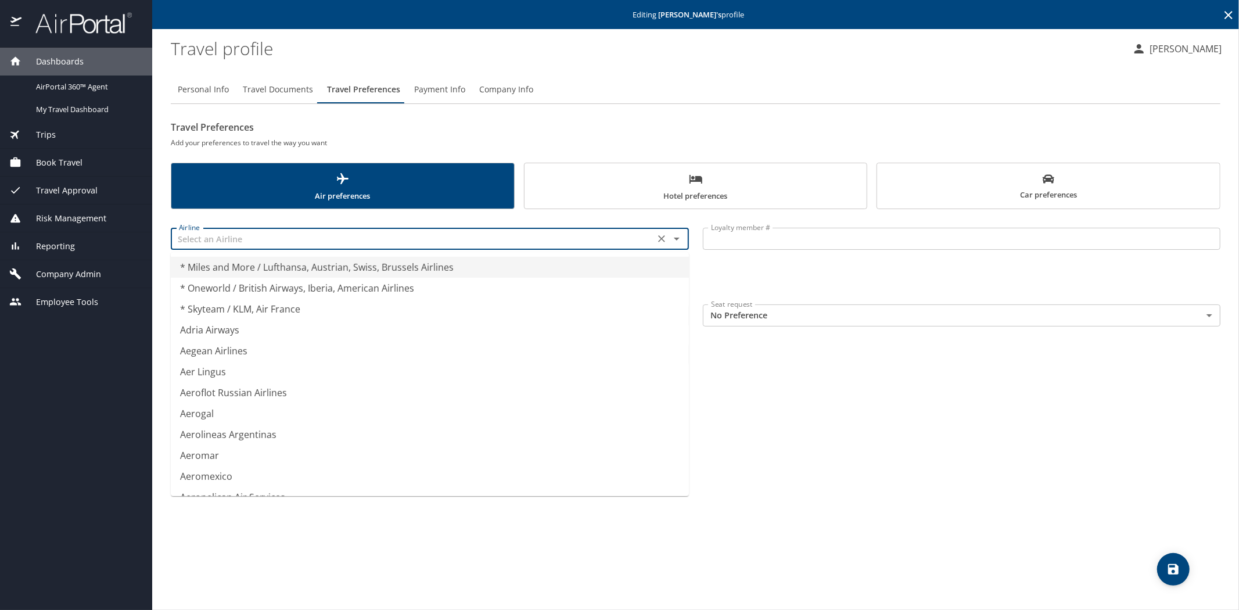
click at [246, 239] on input "text" at bounding box center [412, 238] width 477 height 15
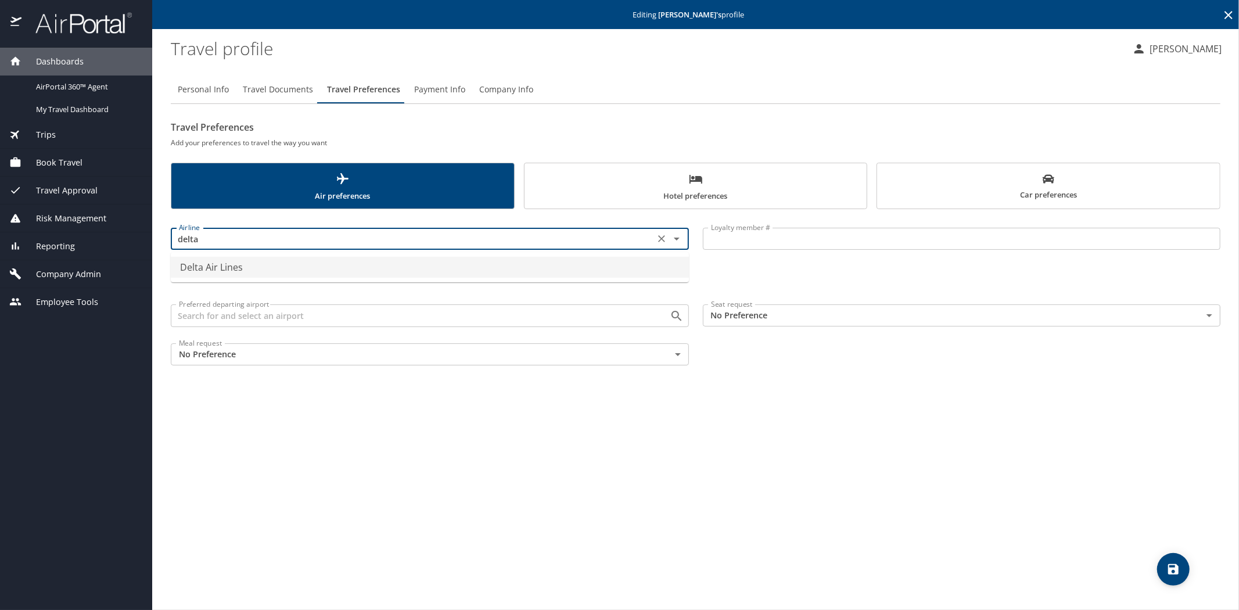
click at [229, 268] on li "Delta Air Lines" at bounding box center [430, 267] width 518 height 21
type input "Delta Air Lines"
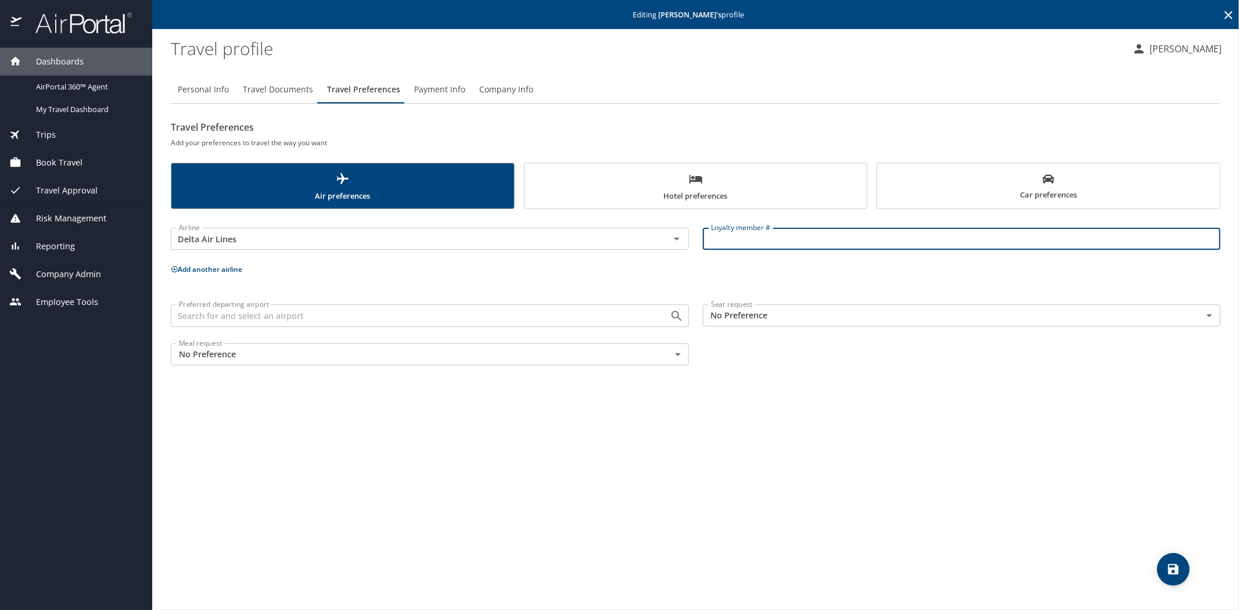
click at [733, 243] on input "Loyalty member #" at bounding box center [962, 239] width 518 height 22
type input "9374453620"
click at [1175, 571] on icon "save" at bounding box center [1173, 569] width 10 height 10
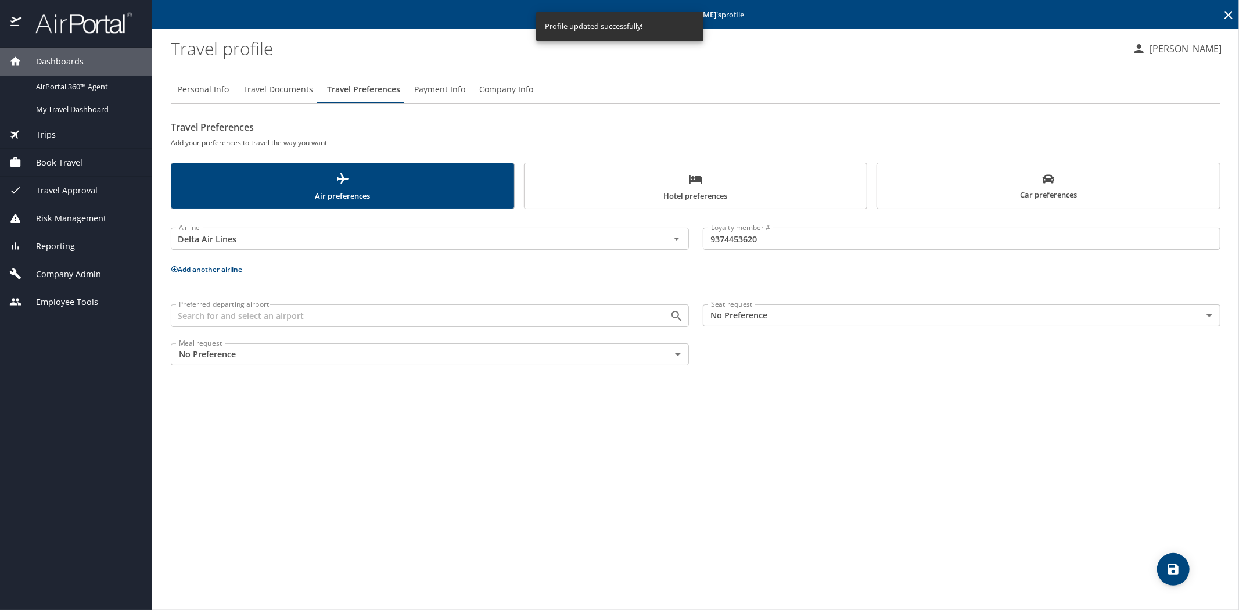
click at [1225, 12] on icon at bounding box center [1228, 15] width 8 height 8
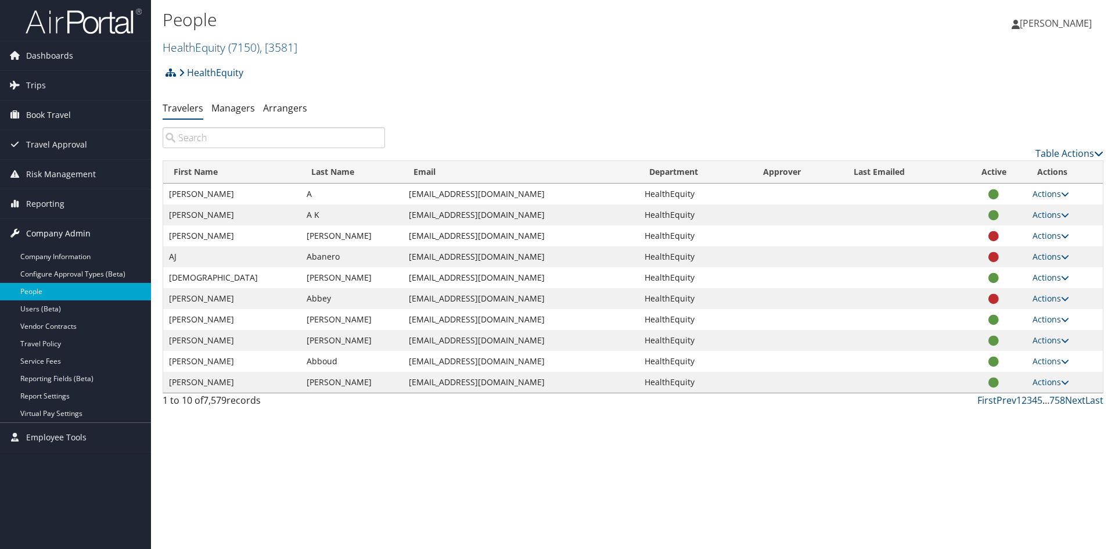
click at [82, 240] on span "Company Admin" at bounding box center [58, 233] width 64 height 29
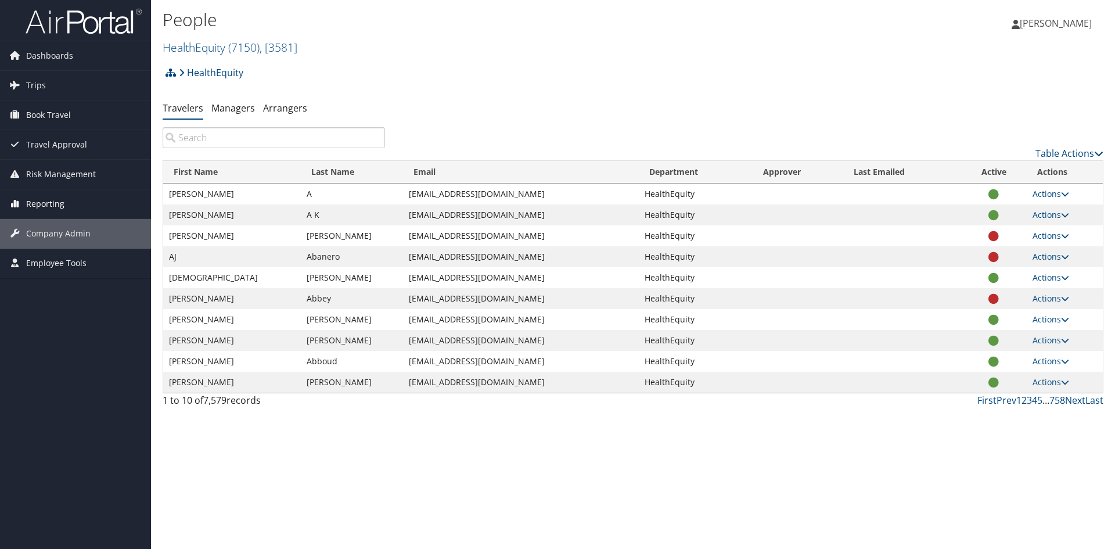
click at [77, 201] on link "Reporting" at bounding box center [75, 203] width 151 height 29
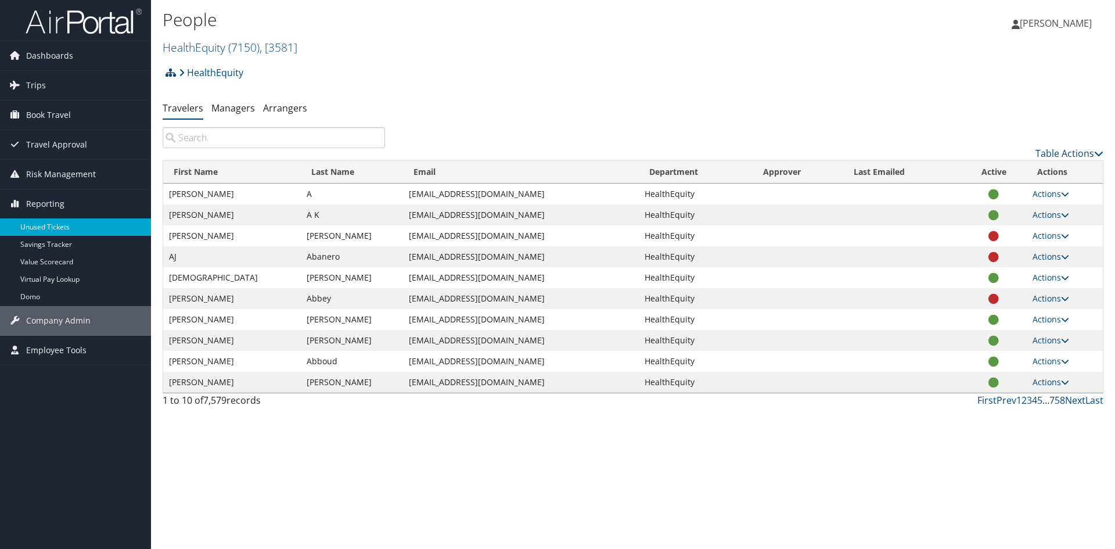
click at [82, 225] on link "Unused Tickets" at bounding box center [75, 226] width 151 height 17
